Goal: Information Seeking & Learning: Learn about a topic

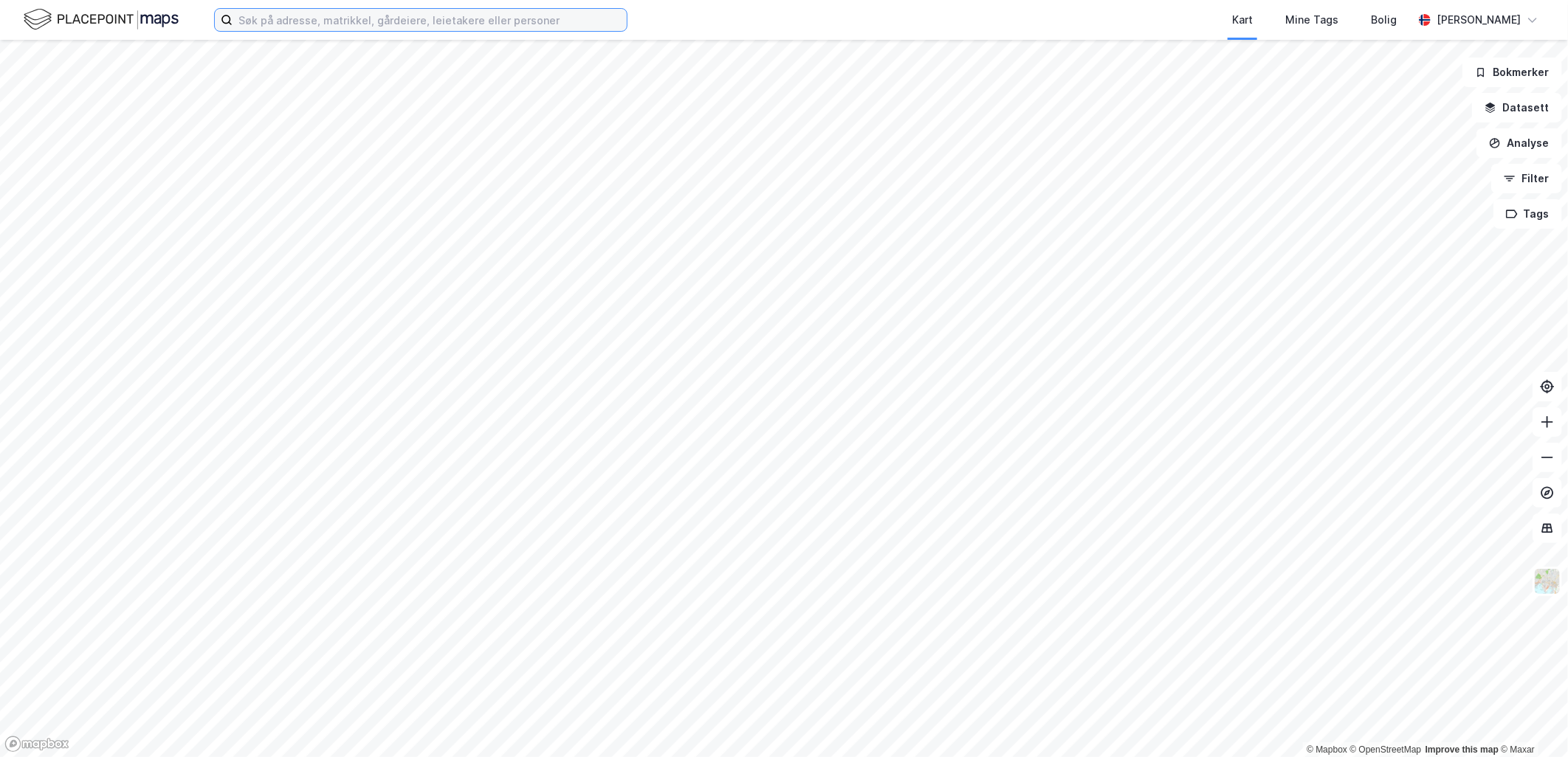
click at [465, 20] on input at bounding box center [429, 19] width 394 height 22
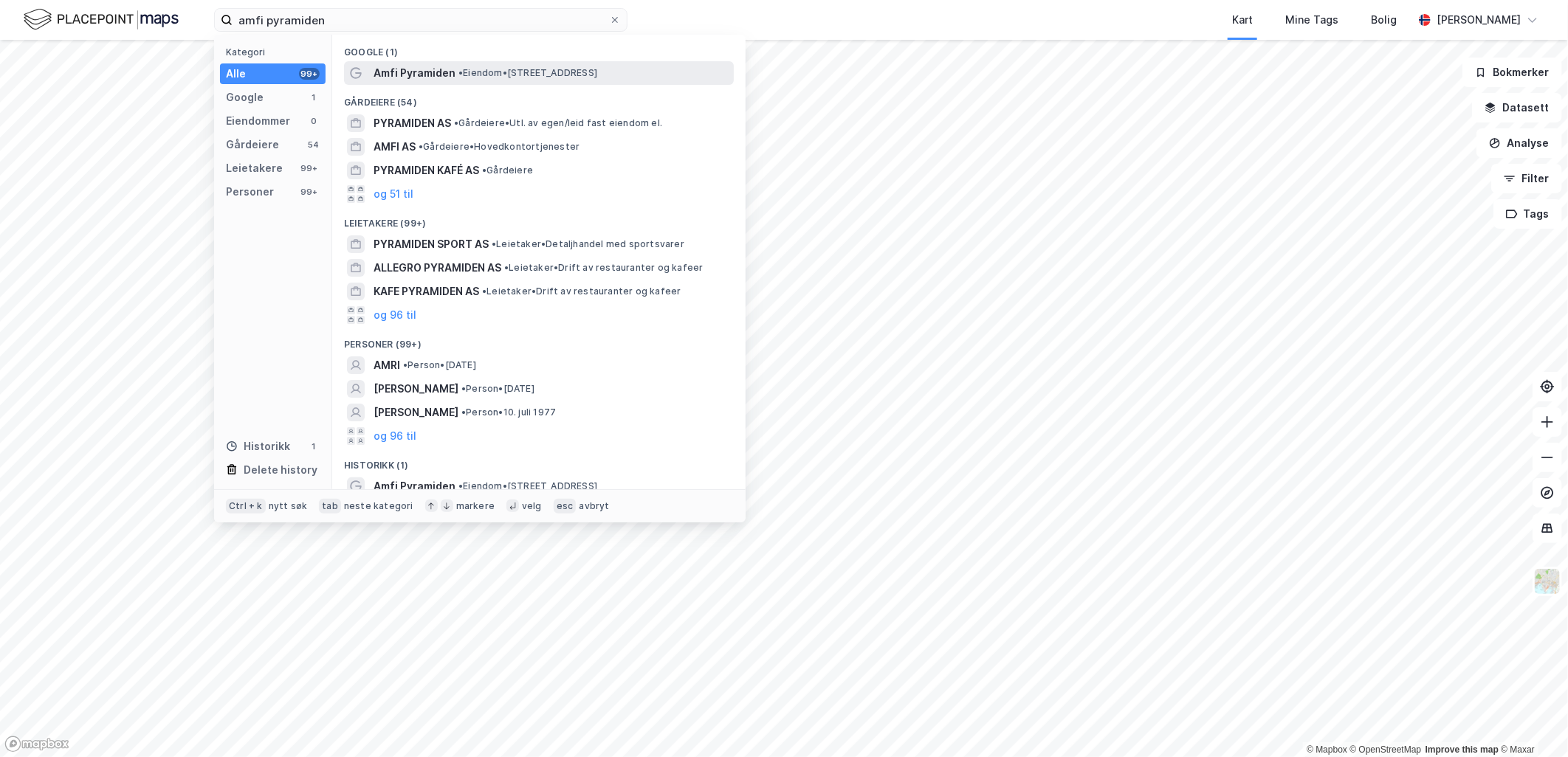
click at [490, 74] on span "• Eiendom • [STREET_ADDRESS]" at bounding box center [527, 73] width 139 height 12
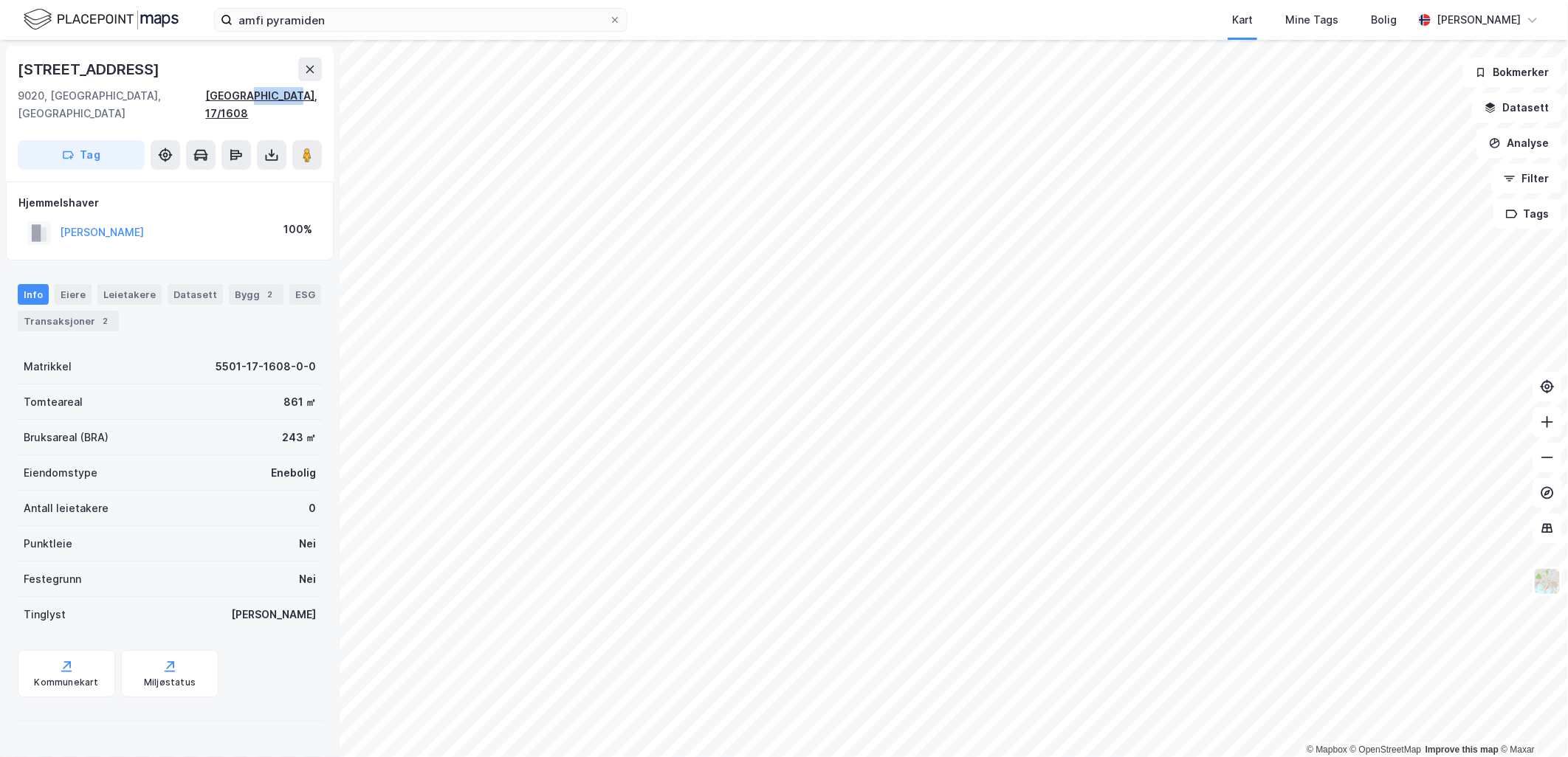
drag, startPoint x: 326, startPoint y: 95, endPoint x: 277, endPoint y: 101, distance: 49.4
click at [277, 101] on div "[STREET_ADDRESS]" at bounding box center [170, 113] width 328 height 136
copy div "17/1608"
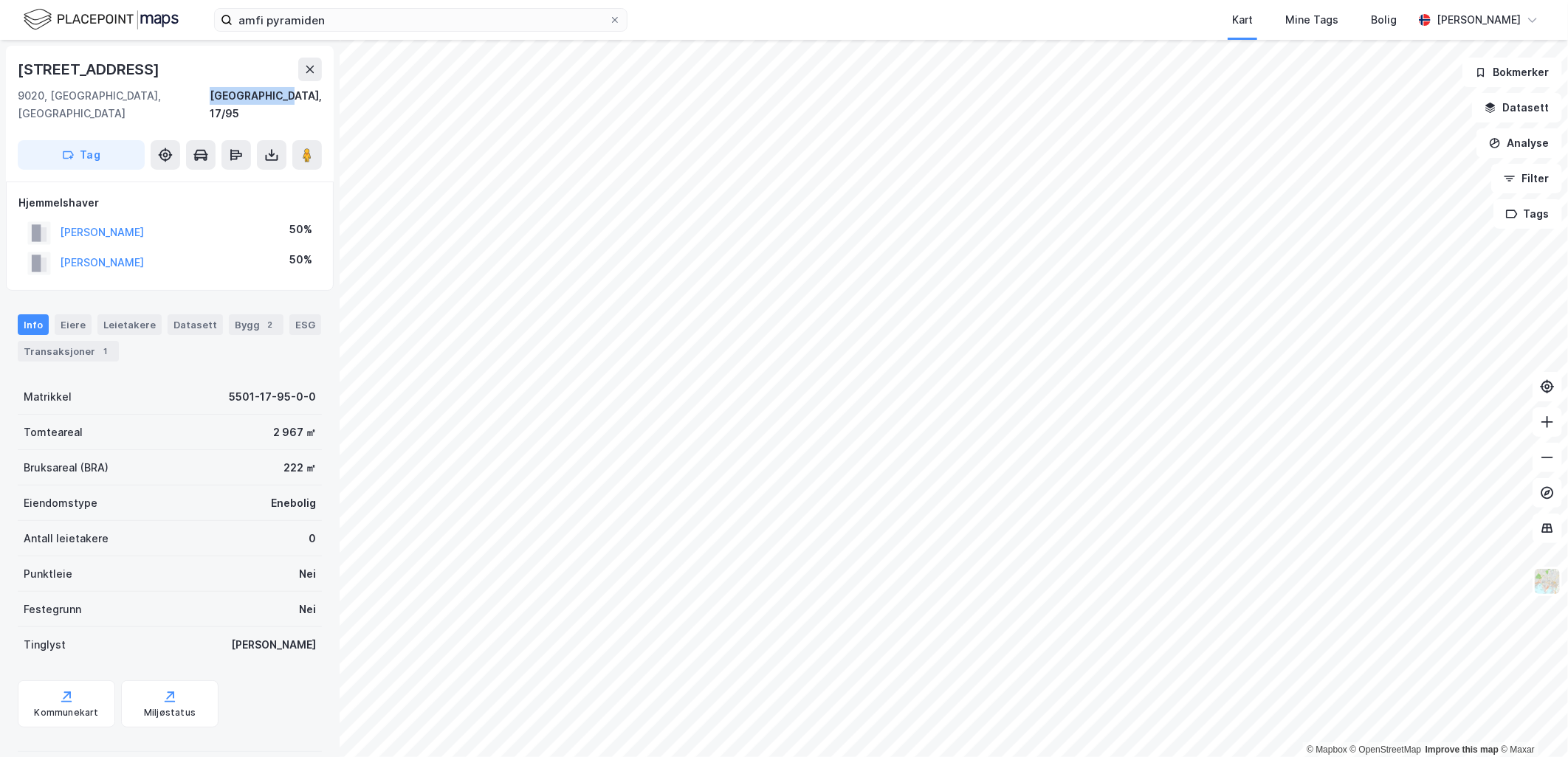
drag, startPoint x: 247, startPoint y: 93, endPoint x: 322, endPoint y: 96, distance: 75.1
click at [322, 96] on div "[STREET_ADDRESS]" at bounding box center [170, 113] width 328 height 136
copy div "[GEOGRAPHIC_DATA], 17/95"
click at [219, 381] on div "Matrikkel 5501-17-95-0-0" at bounding box center [170, 397] width 304 height 35
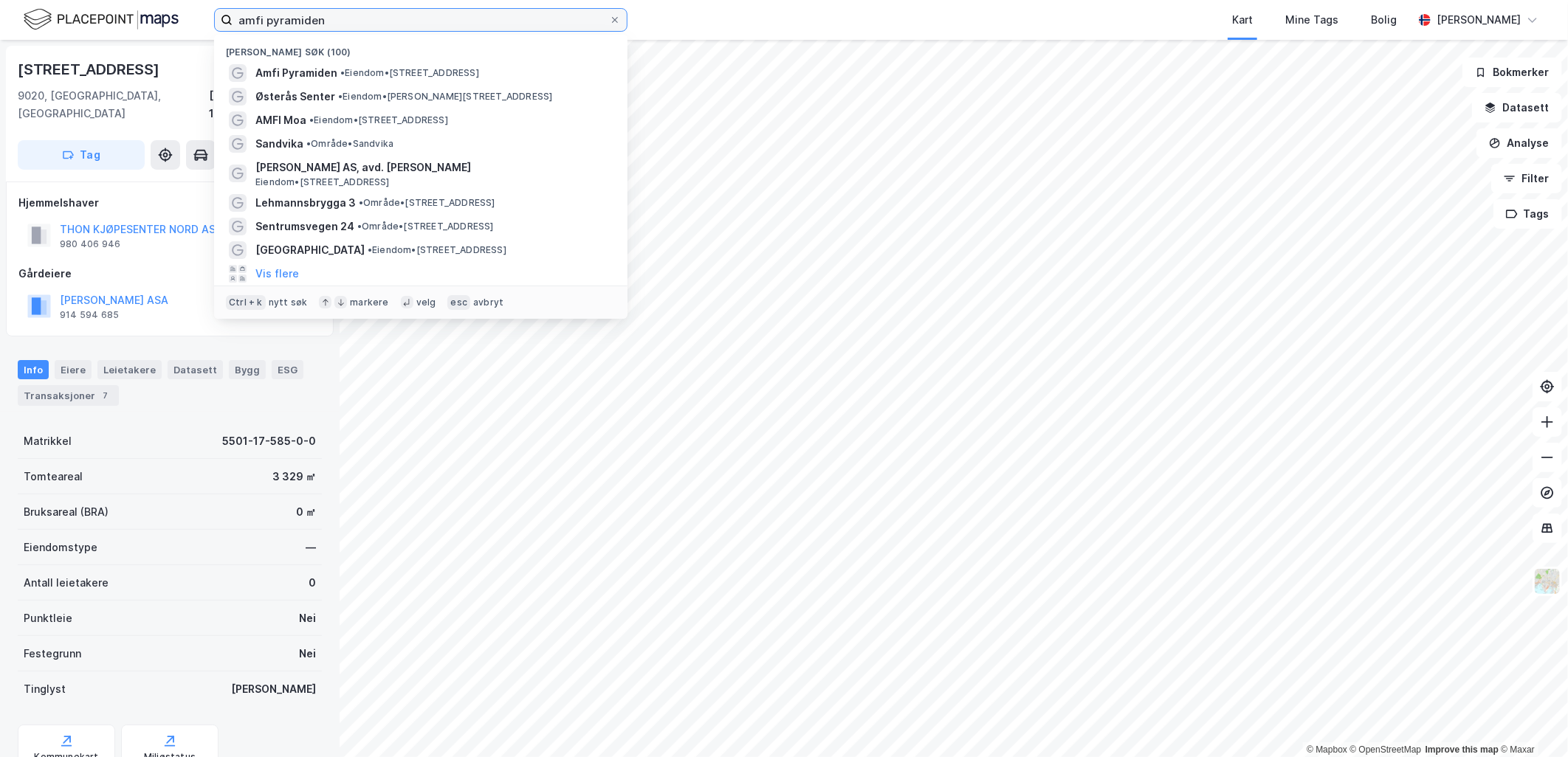
drag, startPoint x: 395, startPoint y: 12, endPoint x: 205, endPoint y: 13, distance: 190.0
click at [205, 13] on div "amfi pyramiden Nylige søk (100) Amfi Pyramiden • Eiendom • [STREET_ADDRESS] [GE…" at bounding box center [784, 19] width 1568 height 40
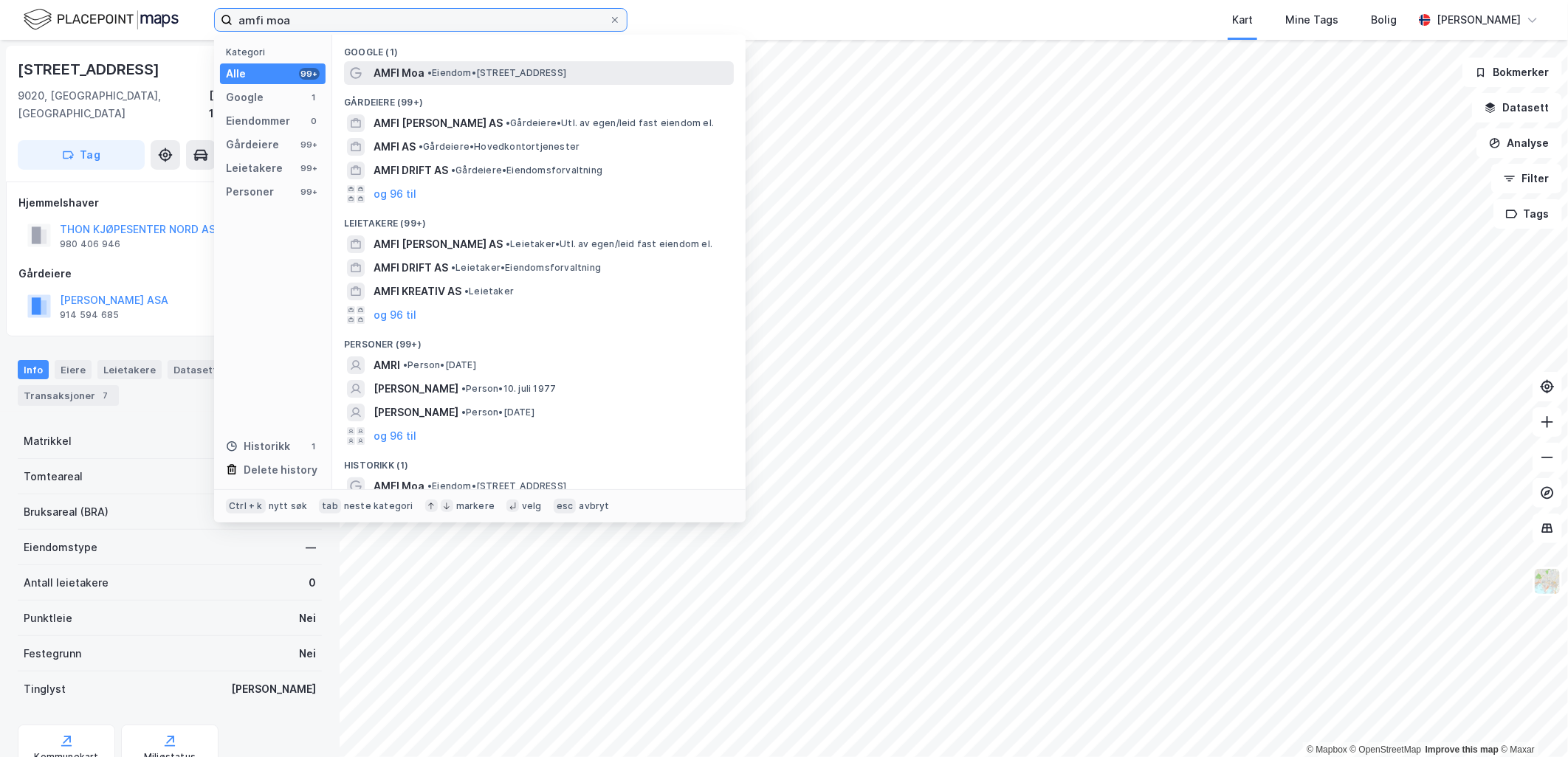
type input "amfi moa"
click at [469, 72] on span "• Eiendom • [STREET_ADDRESS]" at bounding box center [497, 73] width 139 height 12
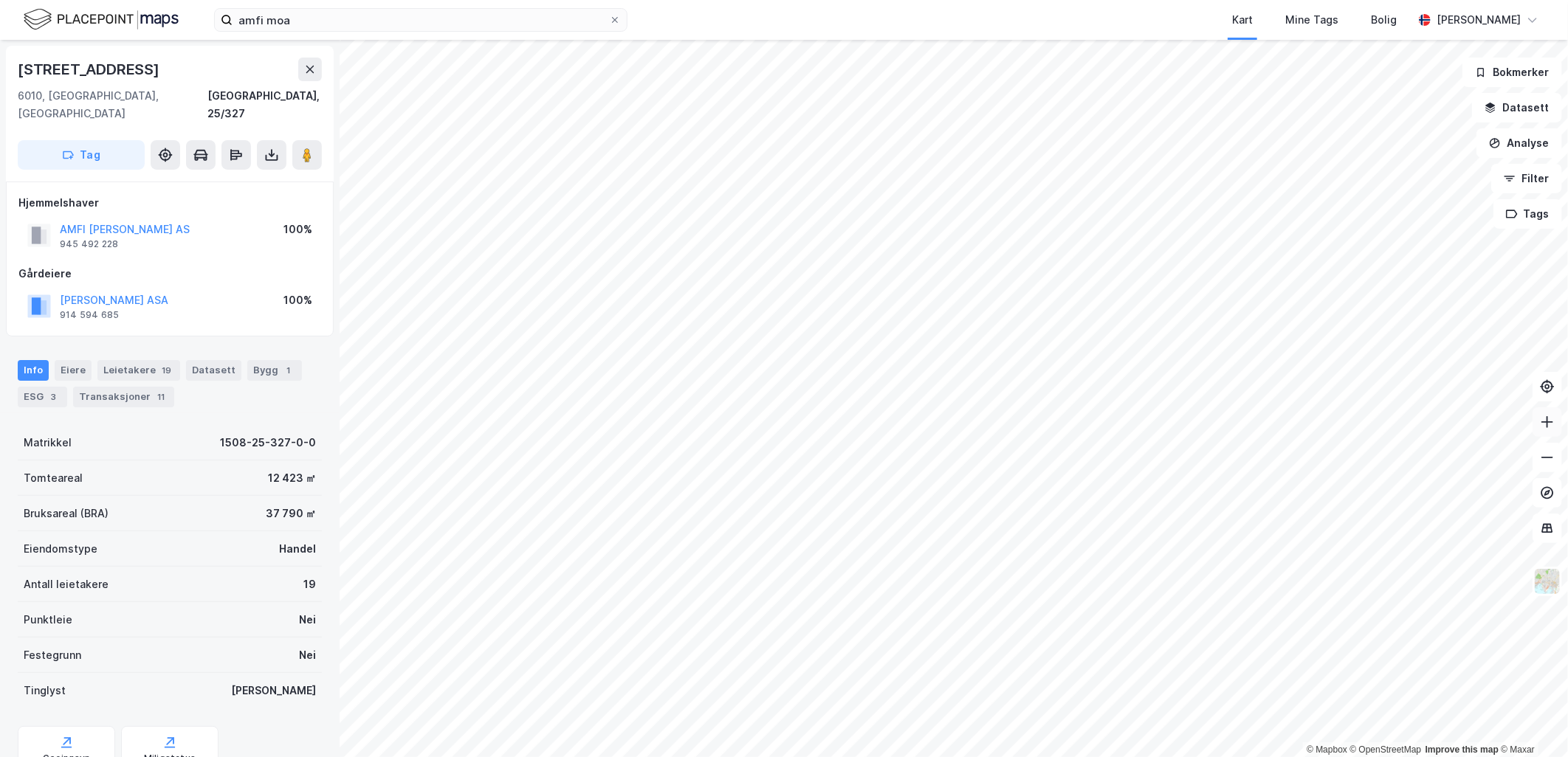
click at [1545, 421] on icon at bounding box center [1547, 422] width 14 height 14
click at [1549, 423] on icon at bounding box center [1547, 422] width 14 height 14
